Goal: Transaction & Acquisition: Purchase product/service

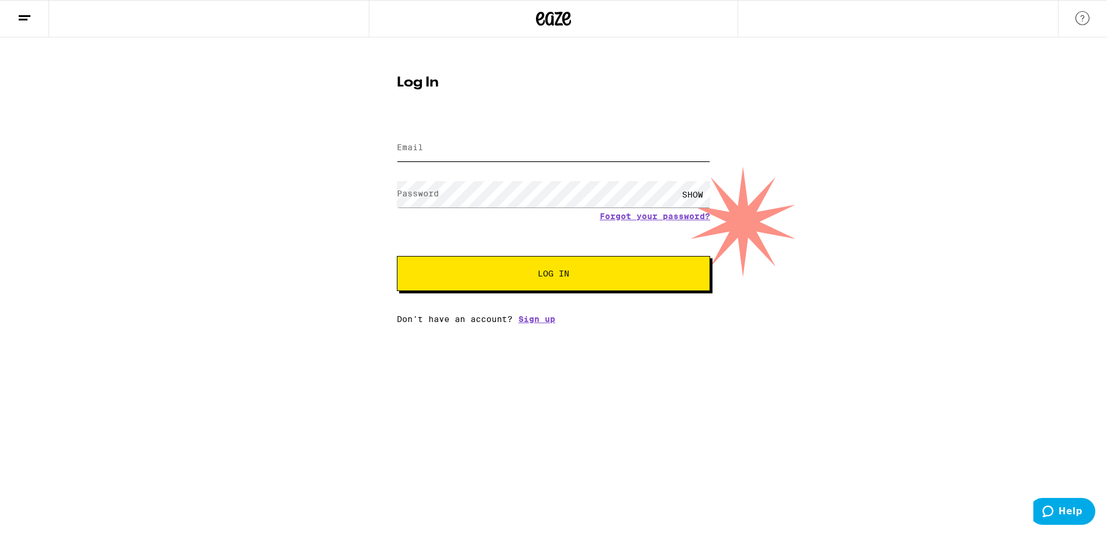
type input "[EMAIL_ADDRESS][DOMAIN_NAME]"
click at [511, 276] on span "Log In" at bounding box center [553, 273] width 219 height 8
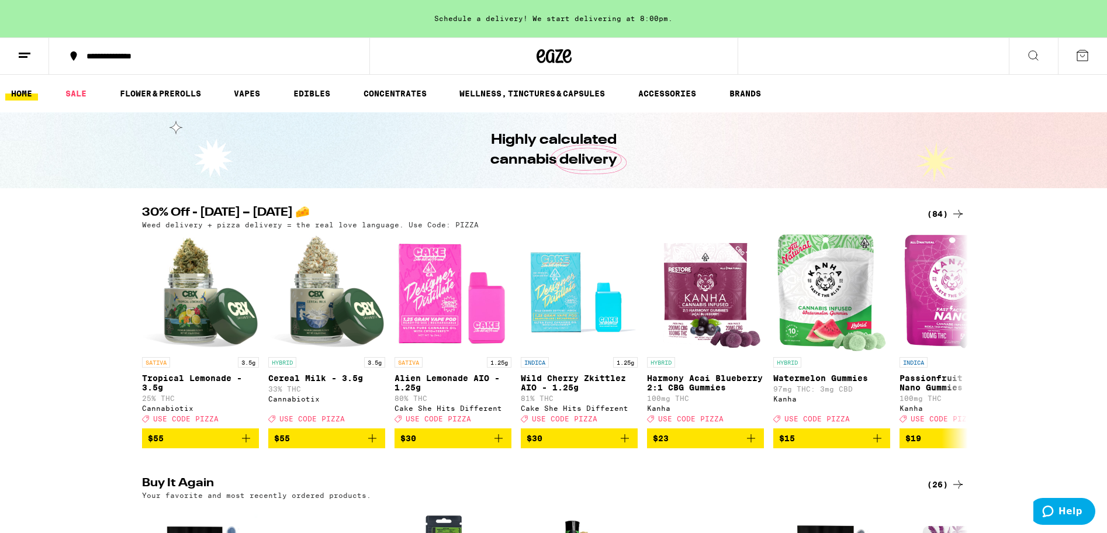
click at [940, 210] on div "(84)" at bounding box center [946, 214] width 38 height 14
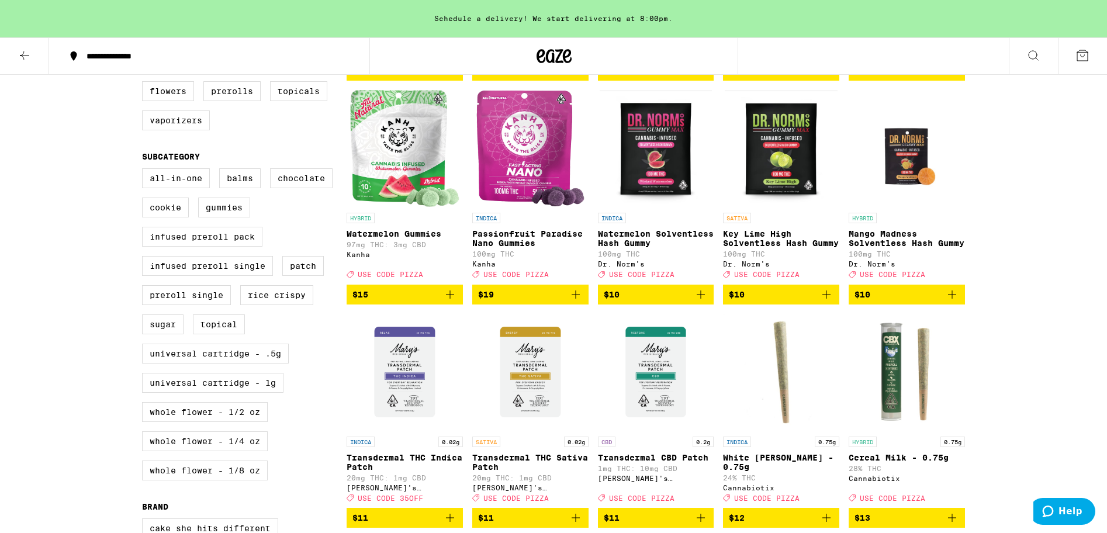
scroll to position [337, 0]
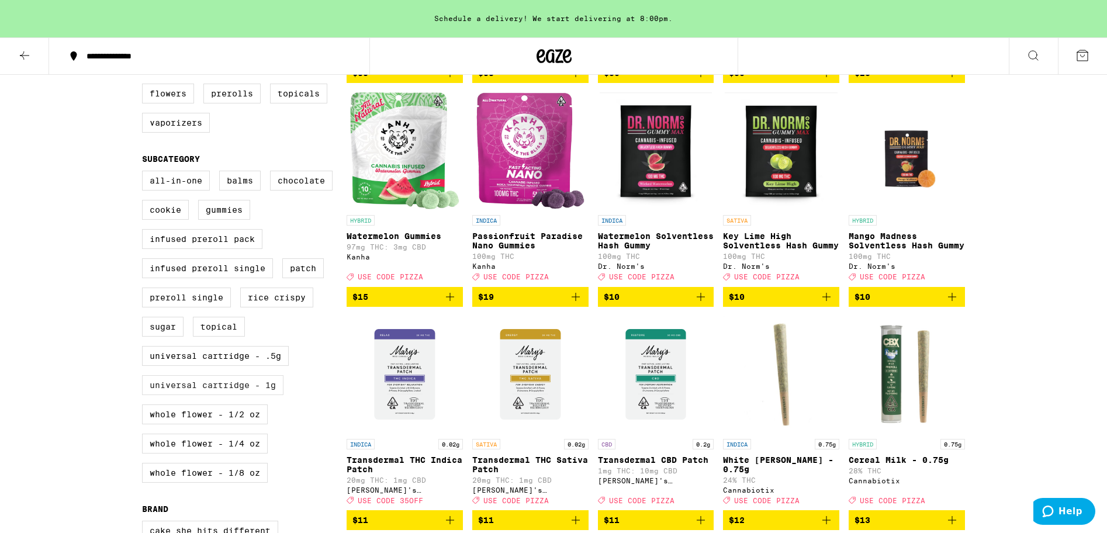
click at [211, 395] on label "Universal Cartridge - 1g" at bounding box center [212, 385] width 141 height 20
click at [145, 173] on input "Universal Cartridge - 1g" at bounding box center [144, 172] width 1 height 1
checkbox input "true"
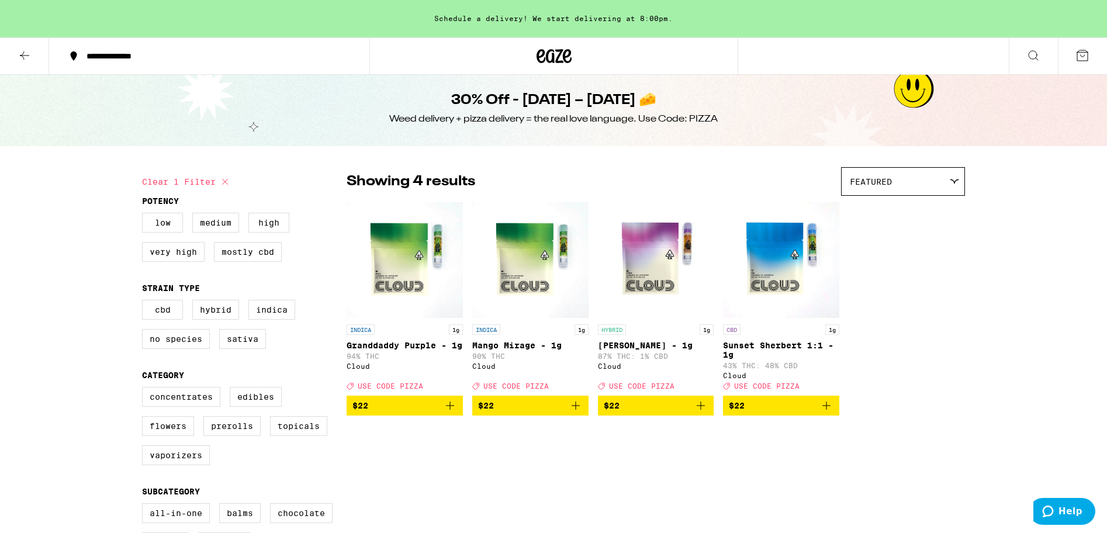
scroll to position [4, 0]
click at [542, 257] on img "Open page for Mango Mirage - 1g from Cloud" at bounding box center [530, 260] width 116 height 117
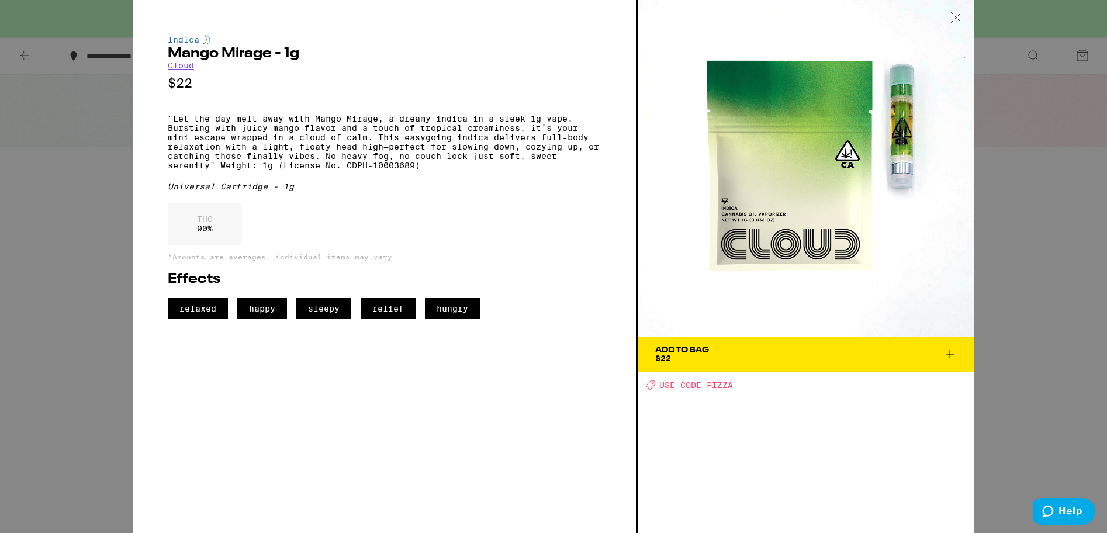
click at [696, 350] on div "Add To Bag" at bounding box center [682, 350] width 54 height 8
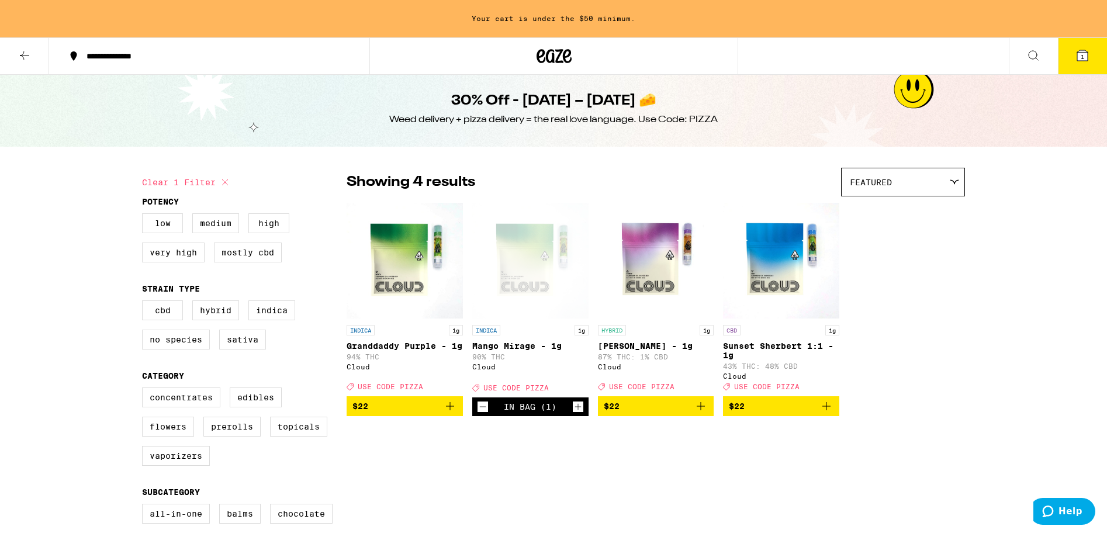
click at [395, 258] on img "Open page for Granddaddy Purple - 1g from Cloud" at bounding box center [405, 260] width 116 height 117
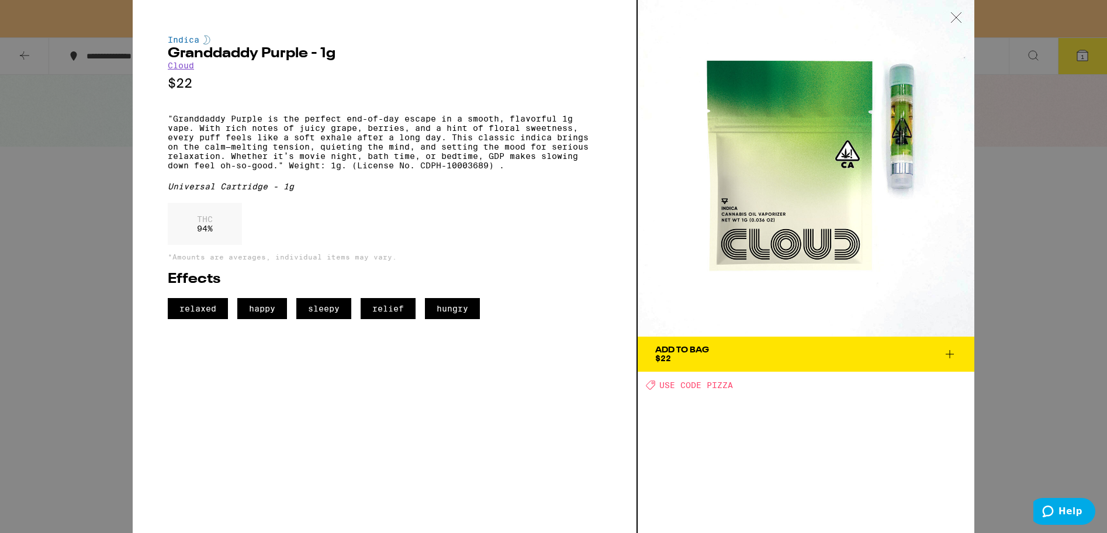
click at [667, 357] on span "$22" at bounding box center [663, 358] width 16 height 9
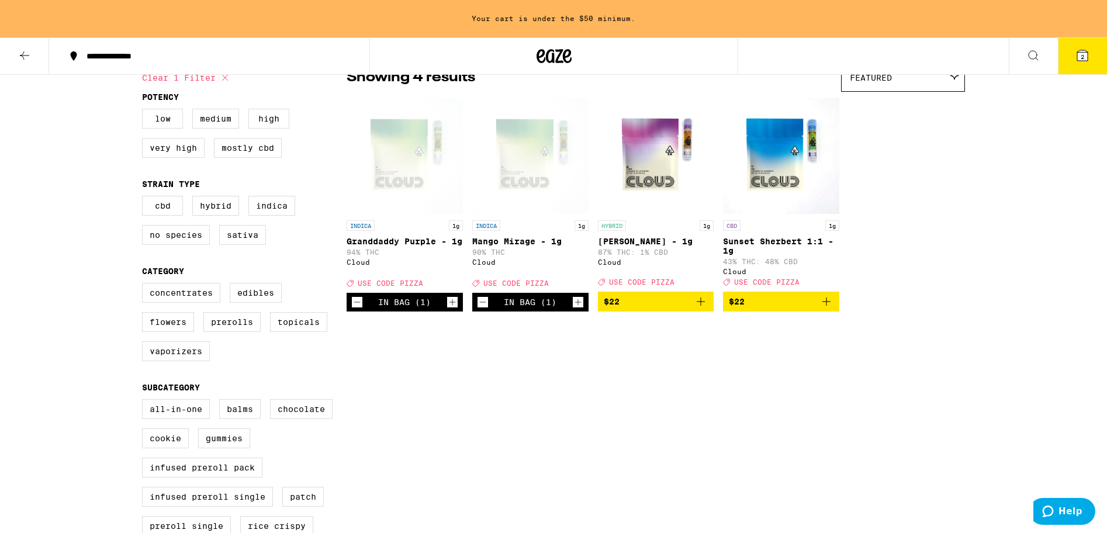
scroll to position [118, 0]
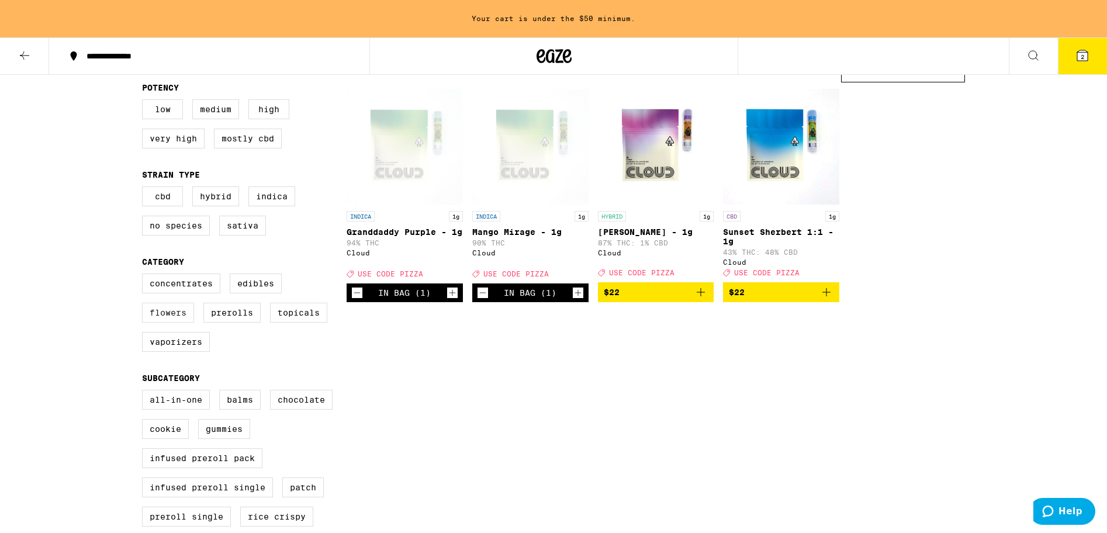
click at [169, 319] on label "Flowers" at bounding box center [168, 313] width 52 height 20
click at [145, 276] on input "Flowers" at bounding box center [144, 275] width 1 height 1
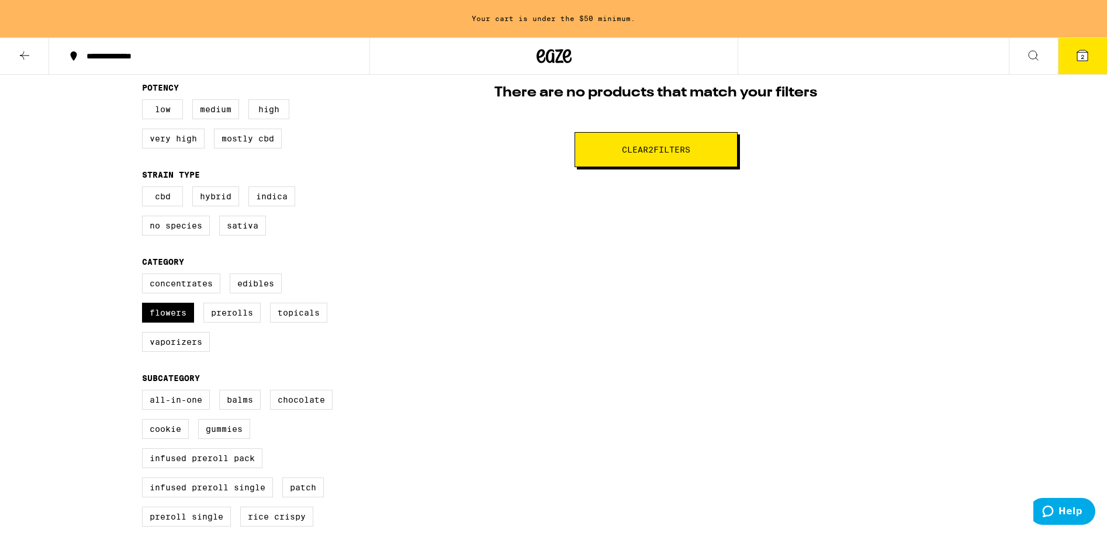
click at [640, 141] on button "Clear 2 filter s" at bounding box center [656, 149] width 163 height 35
checkbox input "false"
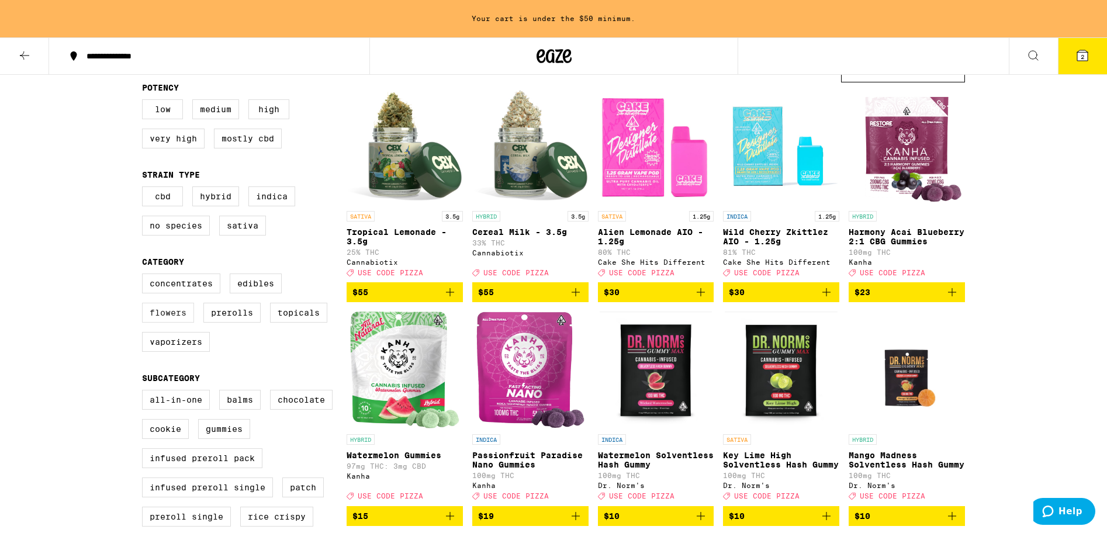
click at [160, 321] on label "Flowers" at bounding box center [168, 313] width 52 height 20
click at [145, 276] on input "Flowers" at bounding box center [144, 275] width 1 height 1
checkbox input "true"
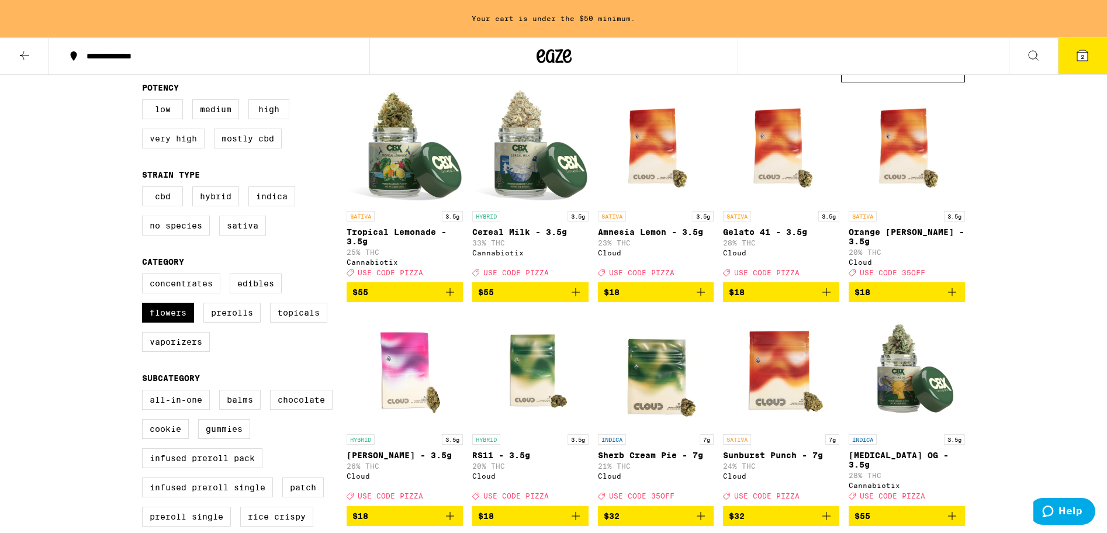
click at [177, 141] on label "Very High" at bounding box center [173, 139] width 63 height 20
click at [145, 102] on input "Very High" at bounding box center [144, 101] width 1 height 1
checkbox input "true"
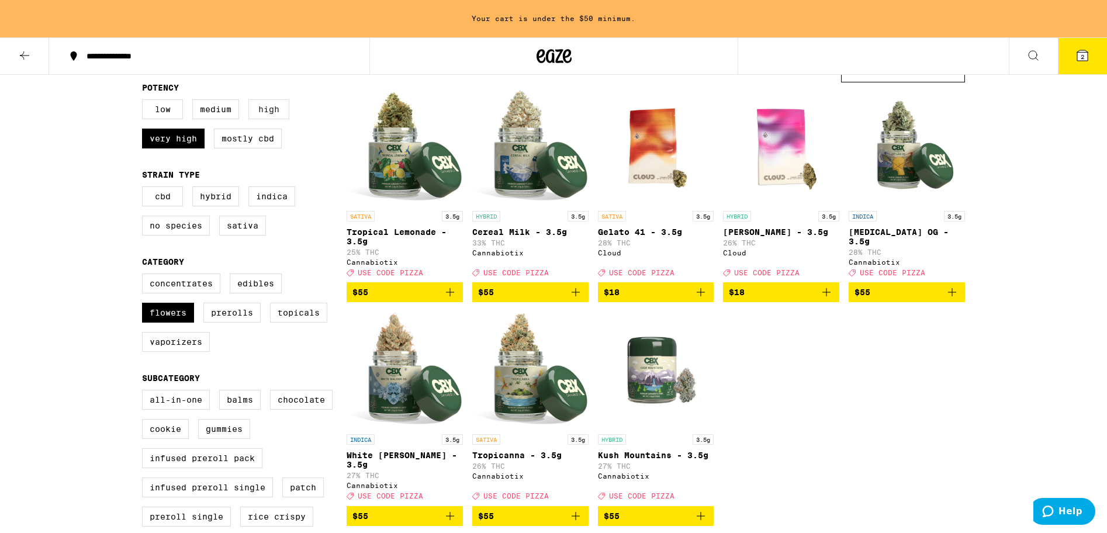
click at [277, 110] on label "High" at bounding box center [268, 109] width 41 height 20
click at [145, 102] on input "High" at bounding box center [144, 101] width 1 height 1
checkbox input "true"
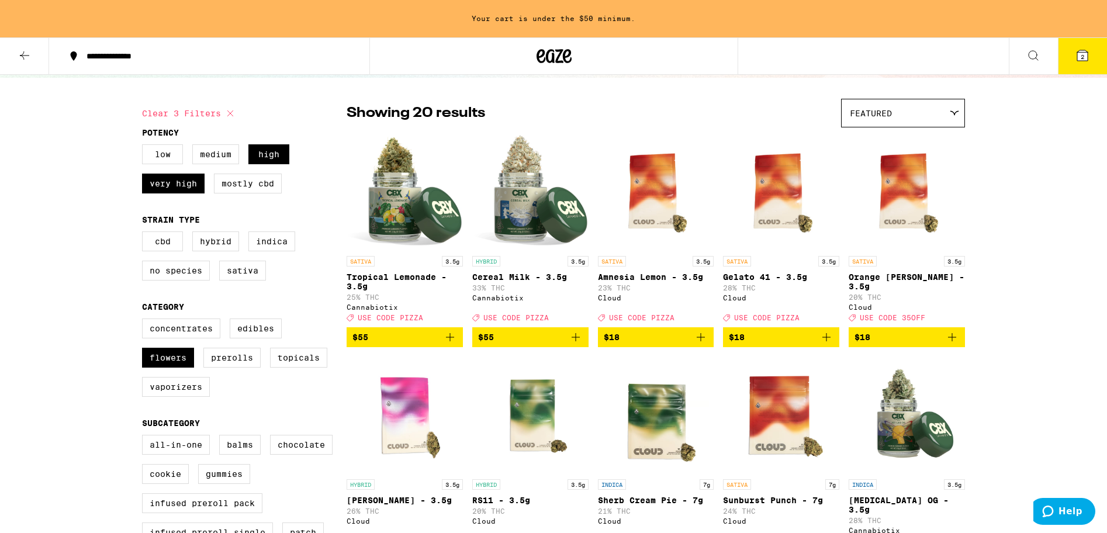
scroll to position [71, 0]
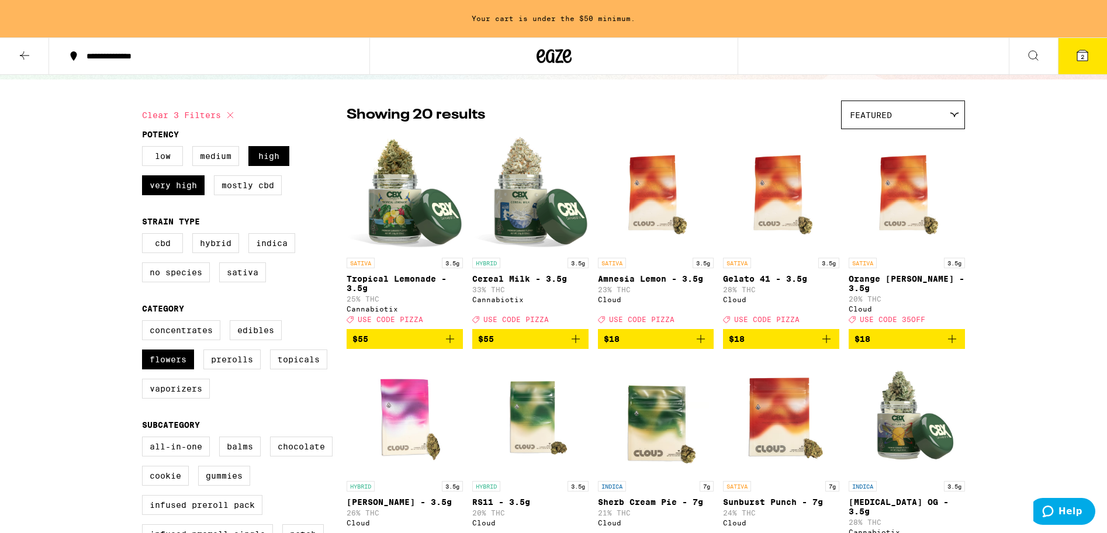
click at [860, 110] on span "Featured" at bounding box center [871, 114] width 42 height 9
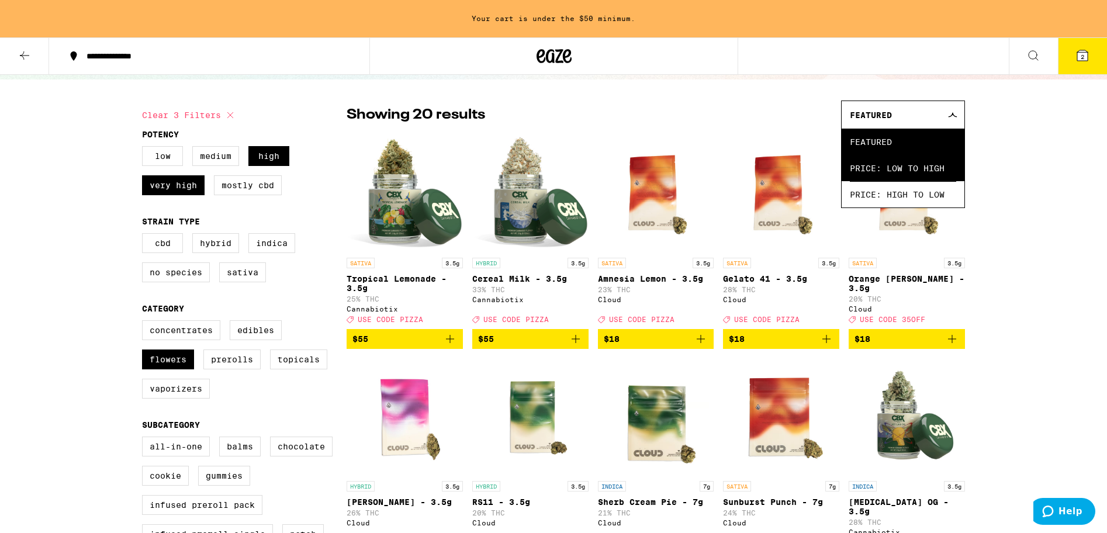
click at [867, 168] on span "Price: Low to High" at bounding box center [903, 168] width 106 height 26
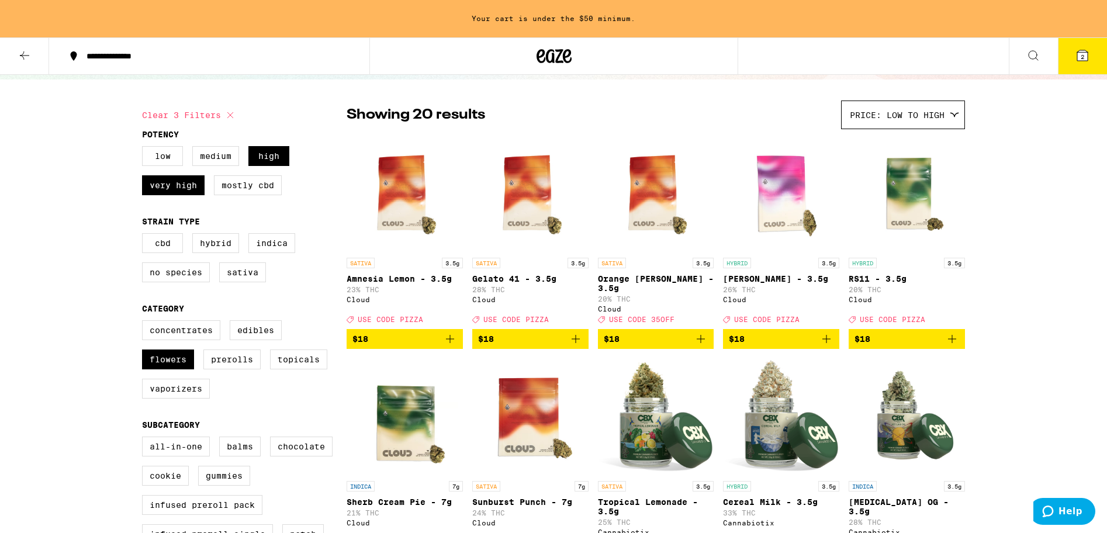
click at [795, 203] on img "Open page for Mochi Gelato - 3.5g from Cloud" at bounding box center [781, 193] width 116 height 117
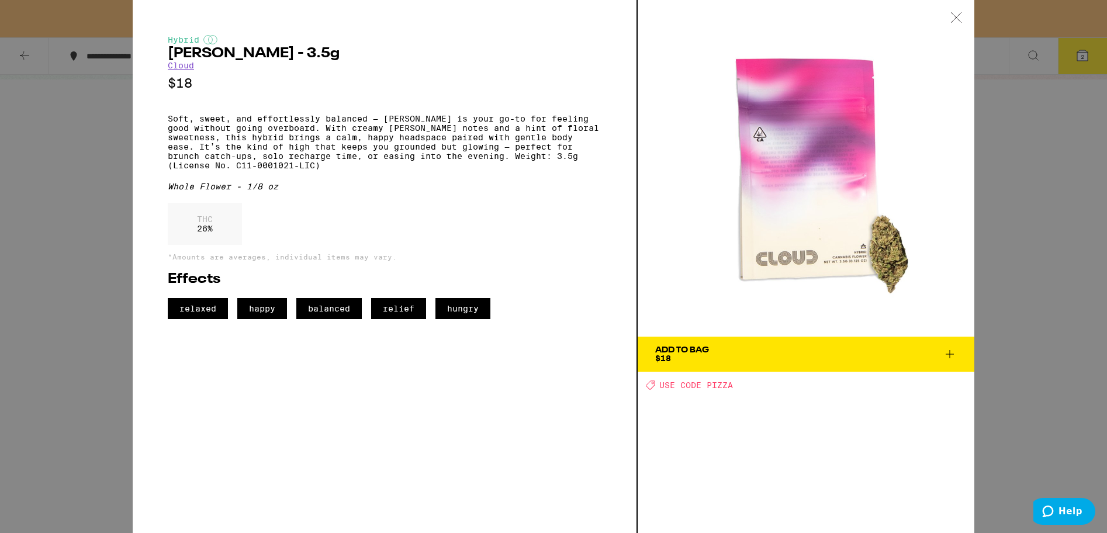
click at [718, 359] on span "Add To Bag $18" at bounding box center [806, 354] width 302 height 16
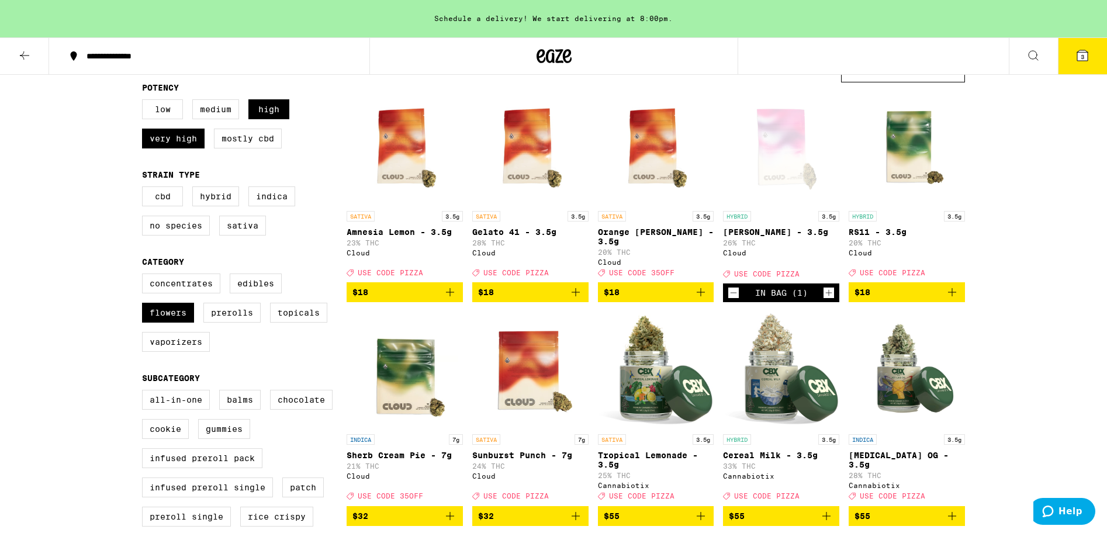
scroll to position [141, 0]
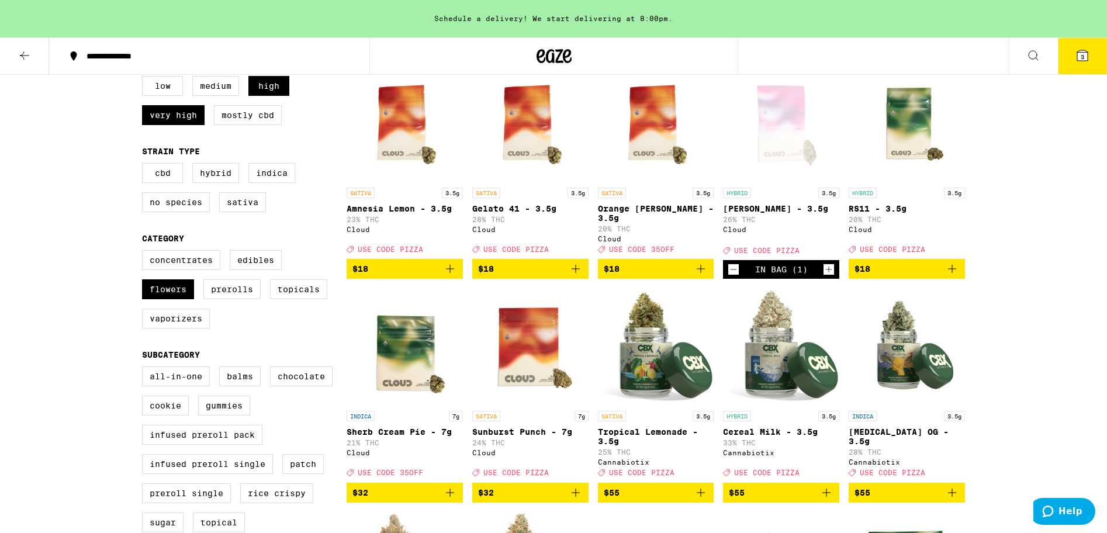
click at [784, 366] on img "Open page for Cereal Milk - 3.5g from Cannabiotix" at bounding box center [781, 346] width 116 height 117
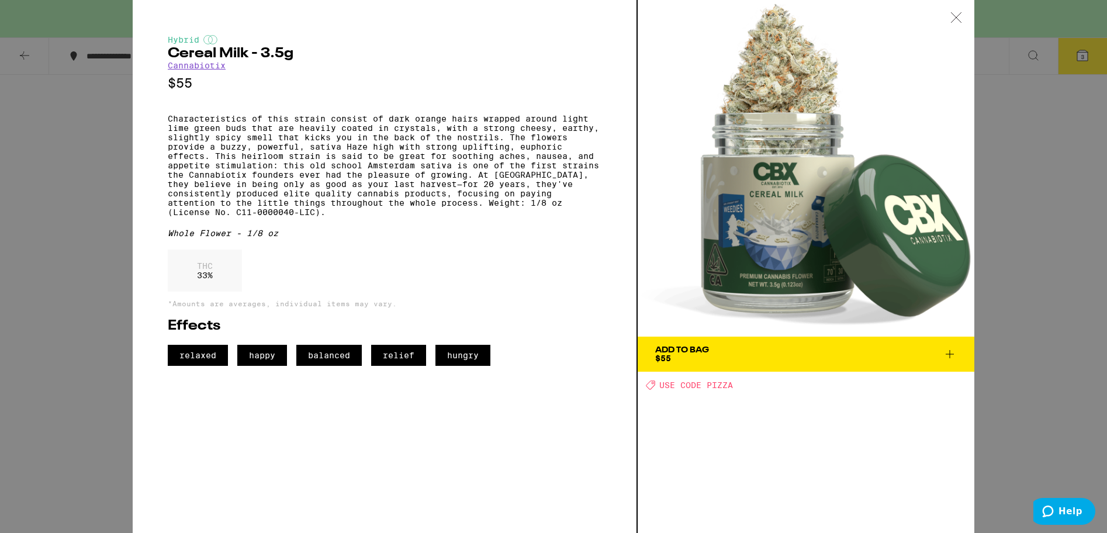
click at [700, 348] on div "Add To Bag" at bounding box center [682, 350] width 54 height 8
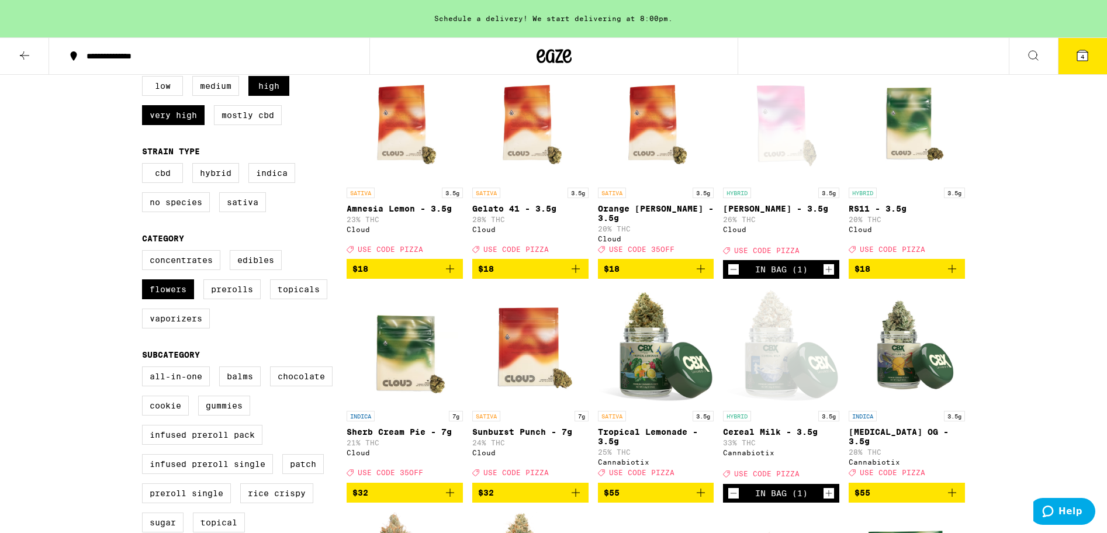
click at [1079, 65] on button "4" at bounding box center [1082, 56] width 49 height 36
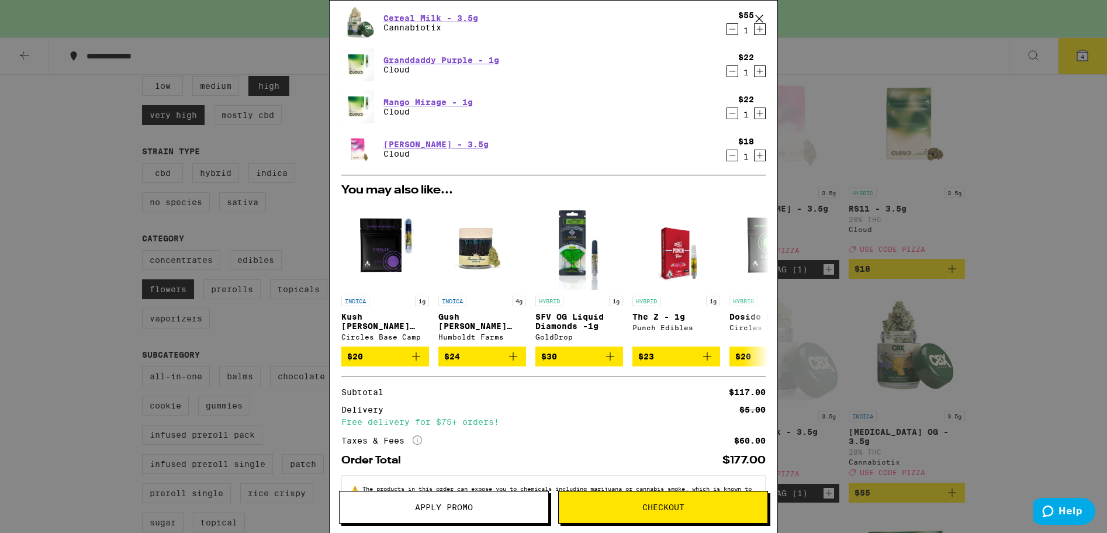
scroll to position [118, 0]
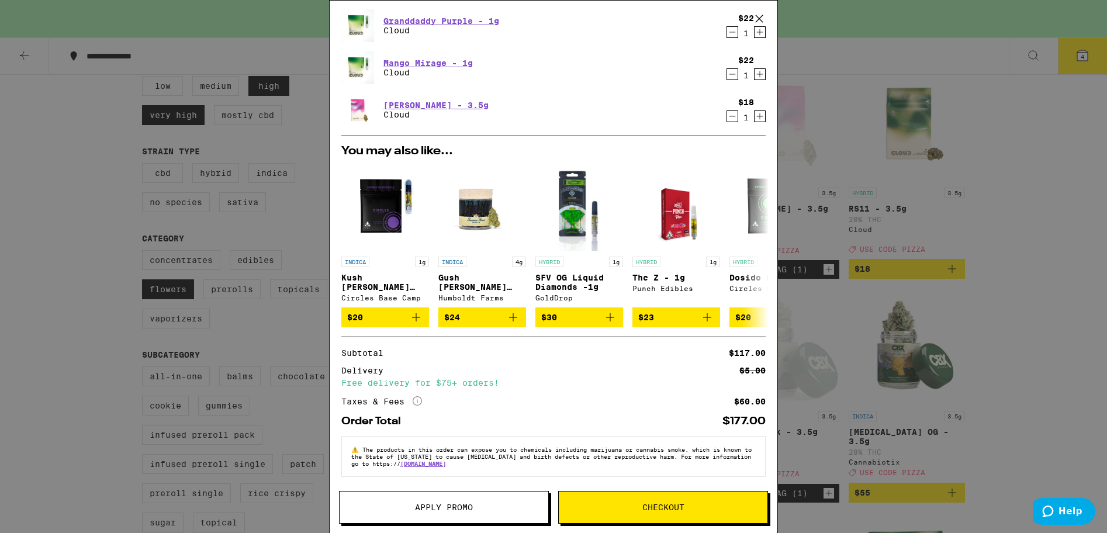
click at [469, 516] on button "Apply Promo" at bounding box center [444, 507] width 210 height 33
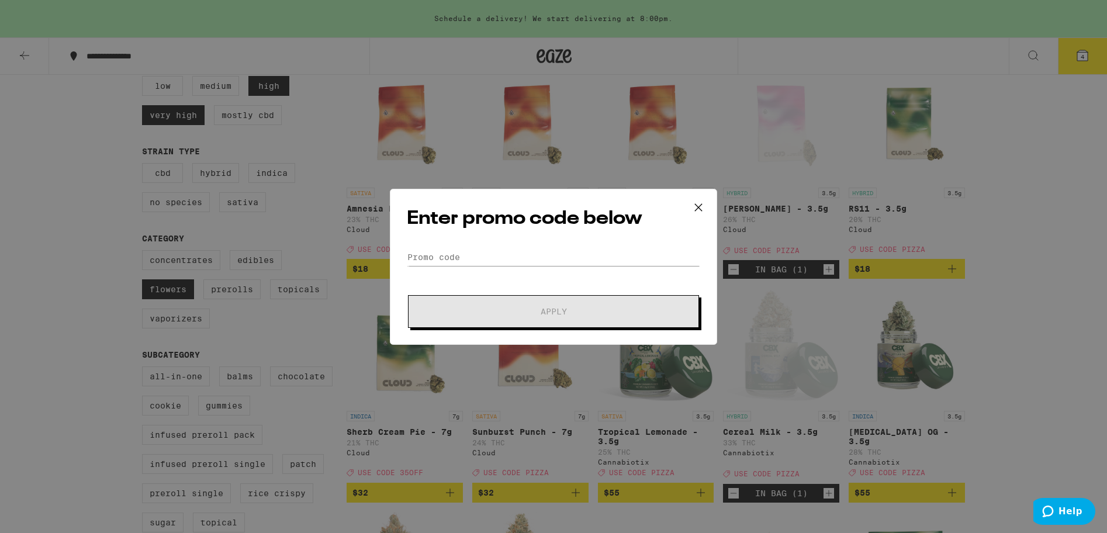
click at [446, 268] on form "Promo Code Apply" at bounding box center [553, 287] width 293 height 79
click at [447, 260] on input "Promo Code" at bounding box center [553, 257] width 293 height 18
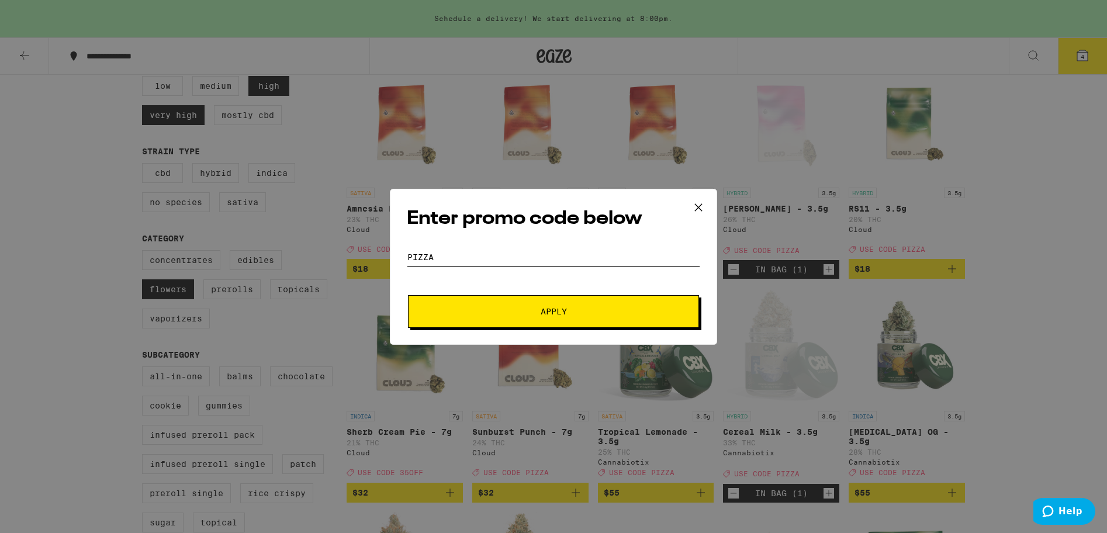
type input "PIZZA"
click at [522, 319] on button "Apply" at bounding box center [553, 311] width 291 height 33
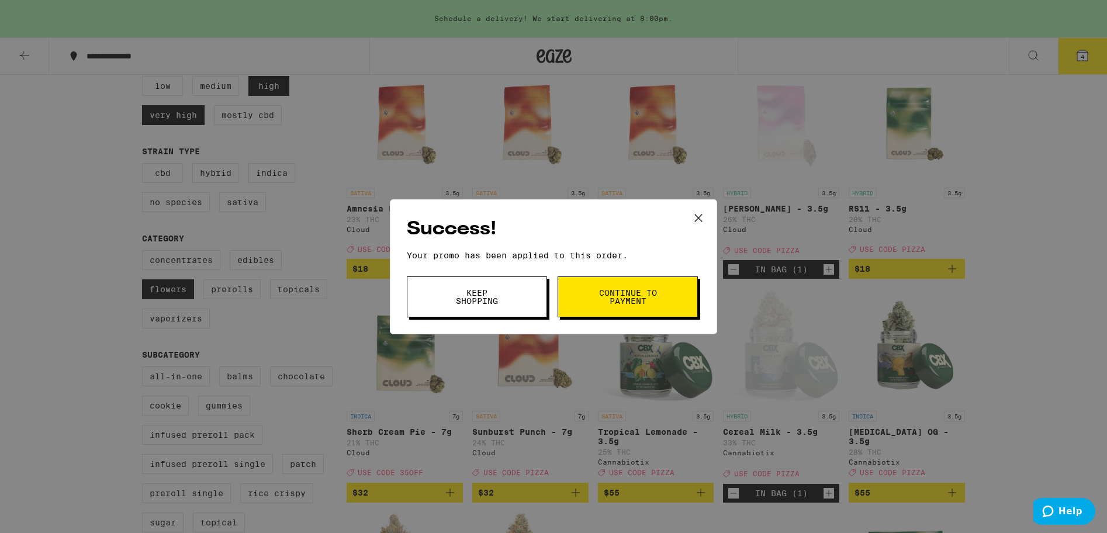
click at [604, 303] on span "Continue to payment" at bounding box center [628, 297] width 60 height 16
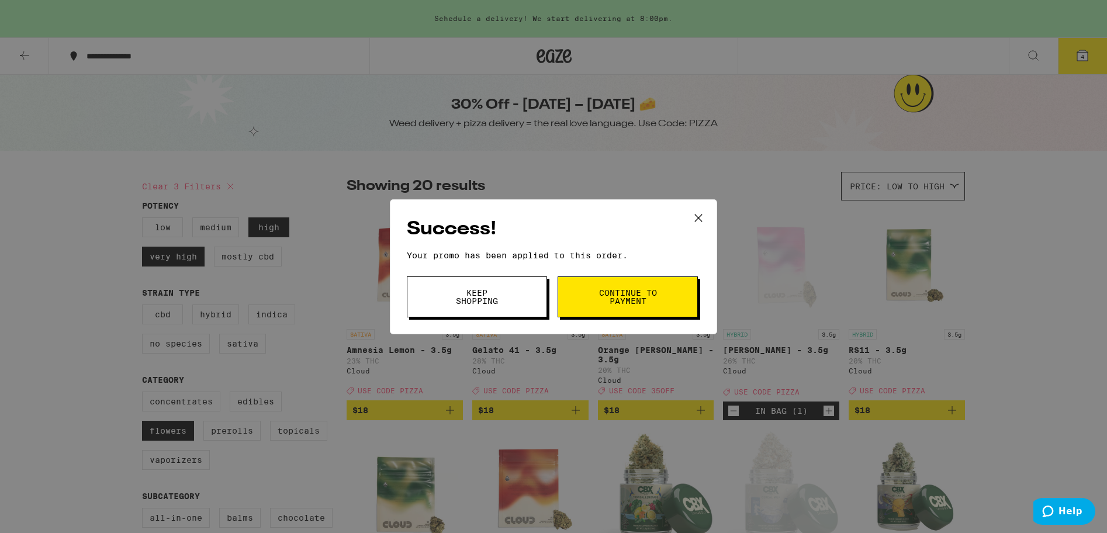
click at [435, 296] on button "Keep Shopping" at bounding box center [477, 296] width 140 height 41
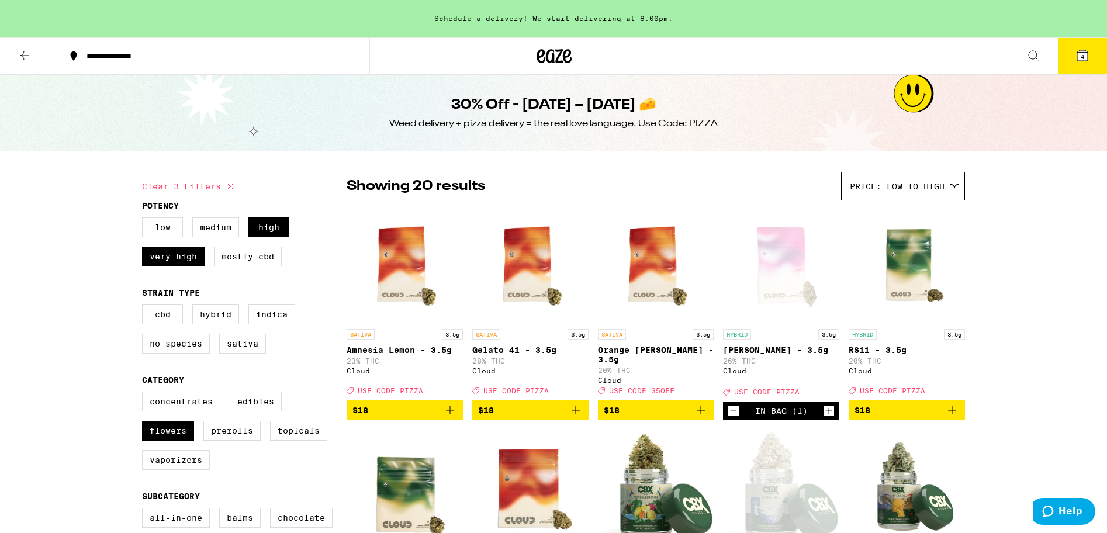
click at [1084, 56] on icon at bounding box center [1082, 55] width 11 height 11
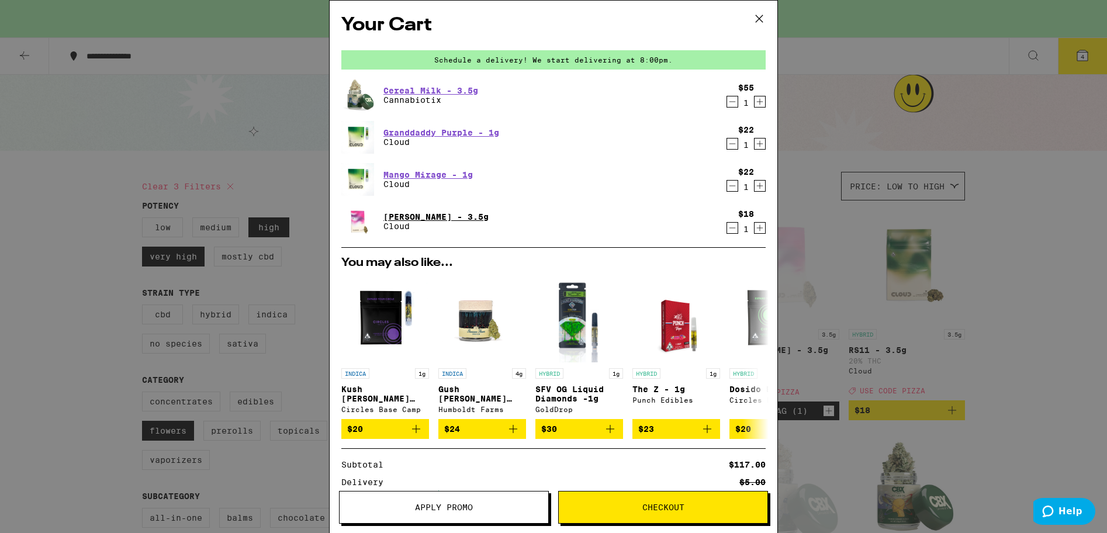
click at [415, 218] on link "[PERSON_NAME] - 3.5g" at bounding box center [435, 216] width 105 height 9
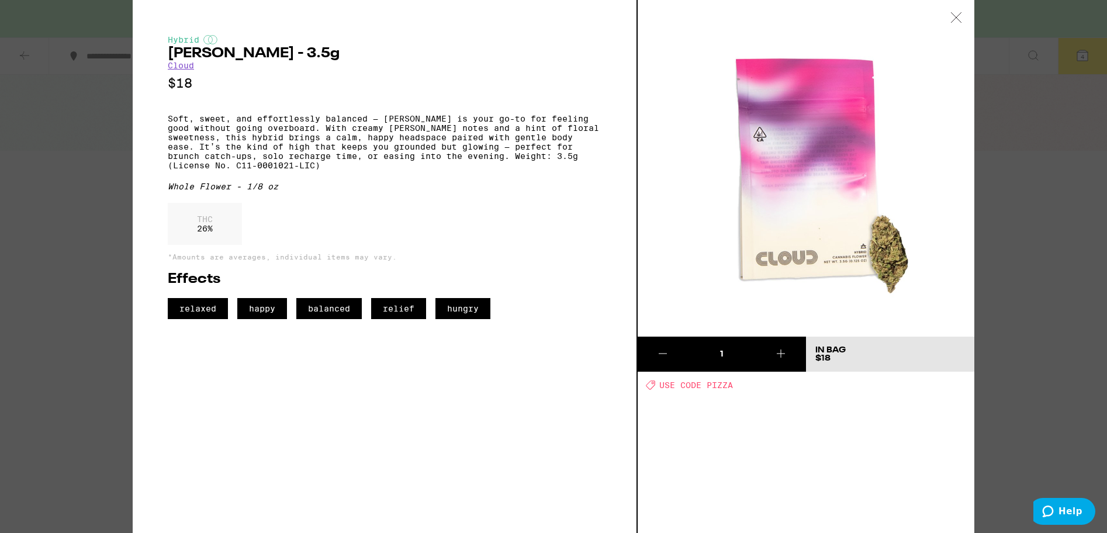
click at [954, 17] on icon at bounding box center [956, 17] width 12 height 11
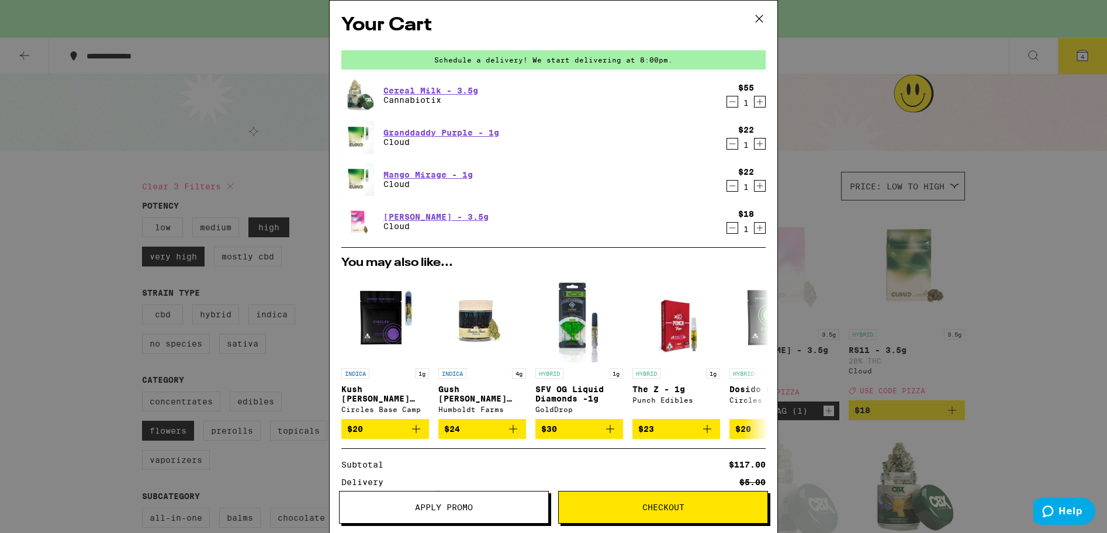
click at [630, 506] on span "Checkout" at bounding box center [663, 507] width 209 height 8
